Goal: Information Seeking & Learning: Understand process/instructions

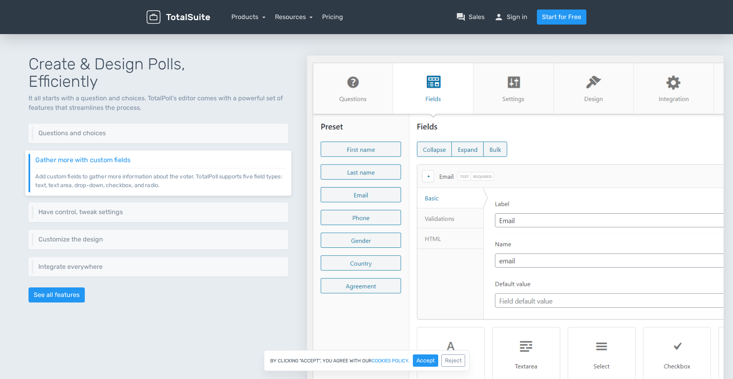
scroll to position [357, 0]
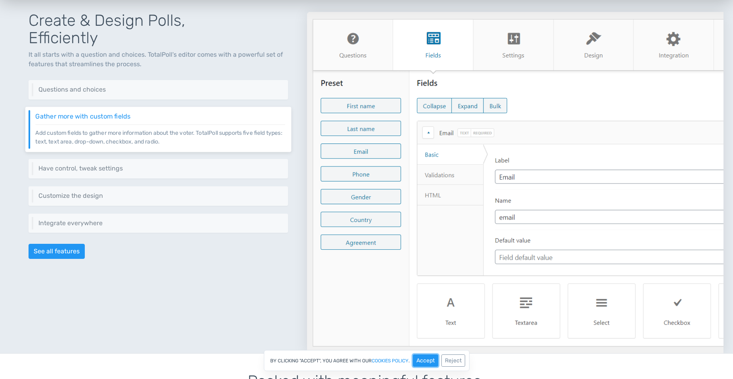
click at [430, 361] on button "Accept" at bounding box center [425, 360] width 25 height 12
click at [104, 92] on h6 "Questions and choices" at bounding box center [160, 89] width 250 height 7
click at [94, 90] on h6 "Questions and choices" at bounding box center [160, 89] width 250 height 7
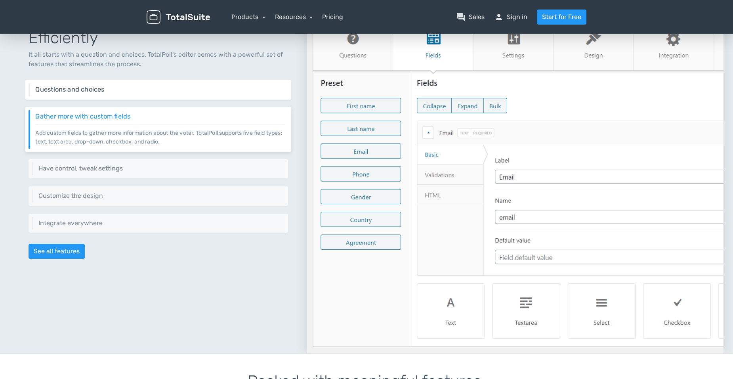
click at [174, 94] on div "Questions and choices Add one or as many questions as you need. Furthermore, ad…" at bounding box center [158, 90] width 266 height 20
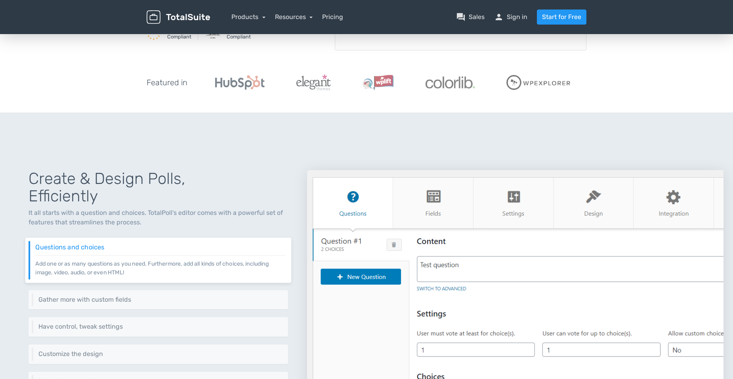
scroll to position [198, 0]
click at [294, 15] on link "Resources" at bounding box center [294, 17] width 38 height 8
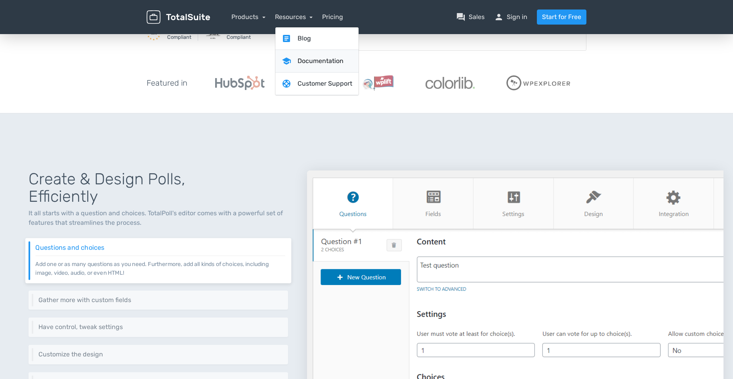
click at [315, 64] on link "school Documentation" at bounding box center [317, 61] width 83 height 23
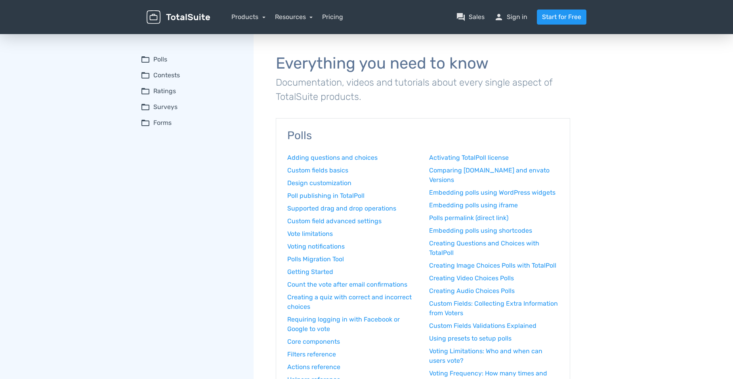
click at [159, 57] on summary "folder_open Polls" at bounding box center [192, 60] width 102 height 10
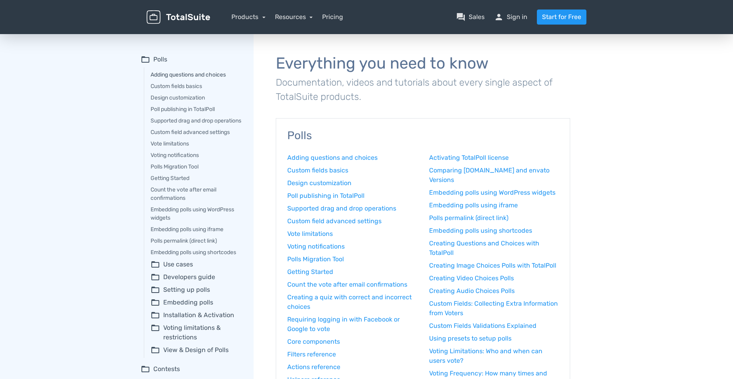
click at [189, 75] on link "Adding questions and choices" at bounding box center [197, 75] width 92 height 8
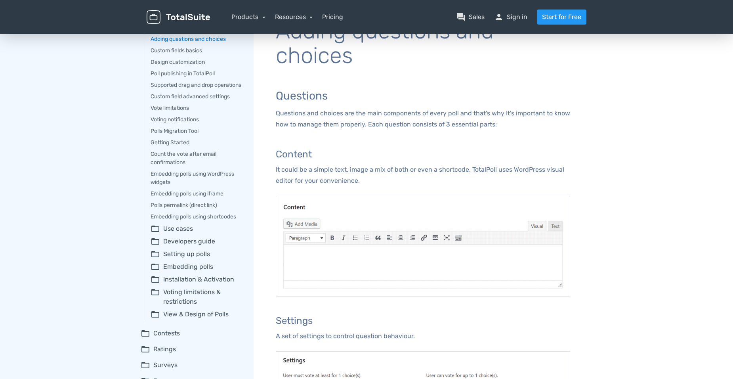
scroll to position [40, 0]
